Goal: Find specific page/section: Find specific page/section

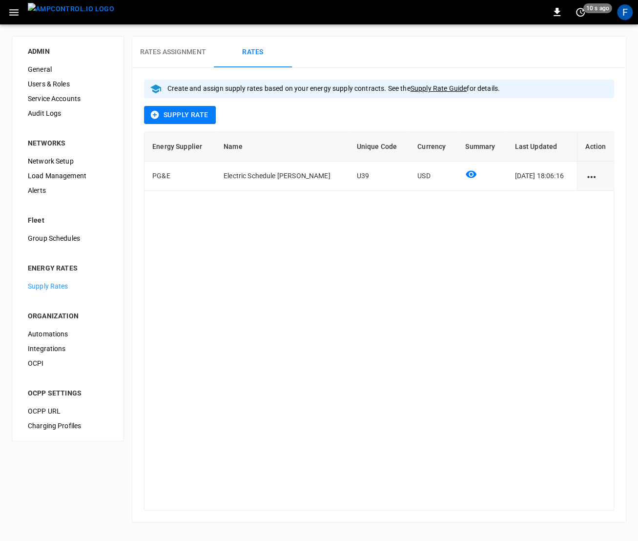
click at [80, 15] on img "menu" at bounding box center [71, 9] width 86 height 12
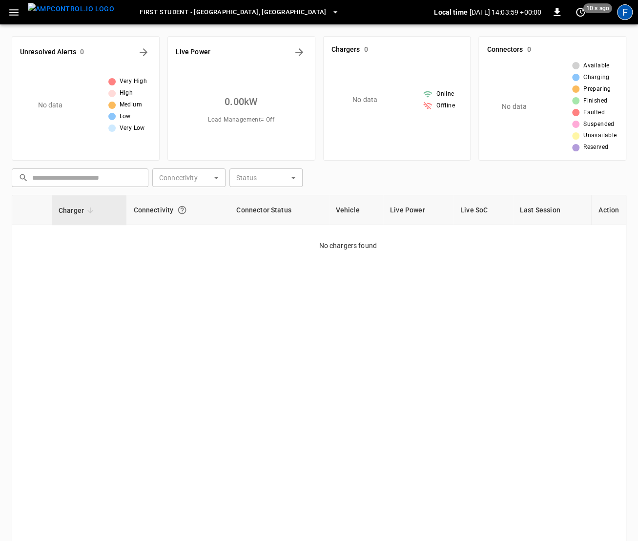
click at [621, 12] on div "F" at bounding box center [625, 12] width 16 height 16
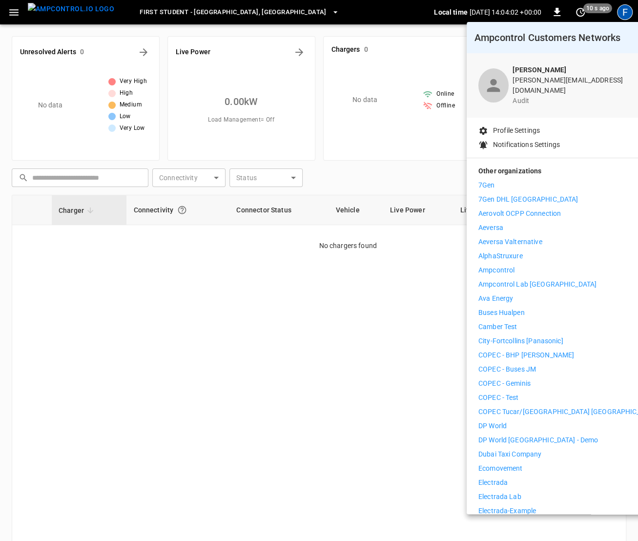
click at [36, 9] on div at bounding box center [319, 270] width 638 height 541
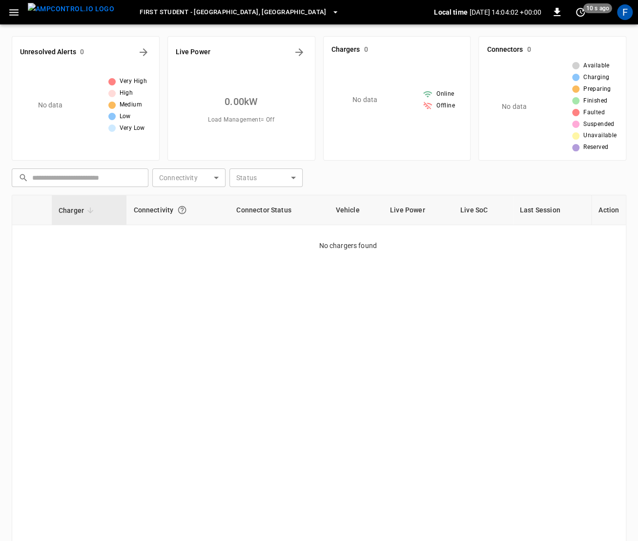
click at [7, 10] on div "Ampcontrol Customers Networks [PERSON_NAME] [PERSON_NAME][EMAIL_ADDRESS][DOMAIN…" at bounding box center [319, 271] width 638 height 539
click at [7, 10] on button "button" at bounding box center [14, 12] width 20 height 18
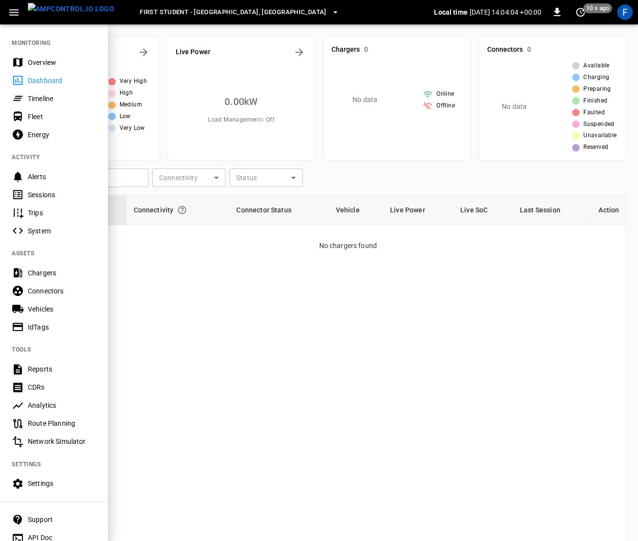
click at [47, 61] on div "Overview" at bounding box center [62, 63] width 68 height 10
